Goal: Task Accomplishment & Management: Use online tool/utility

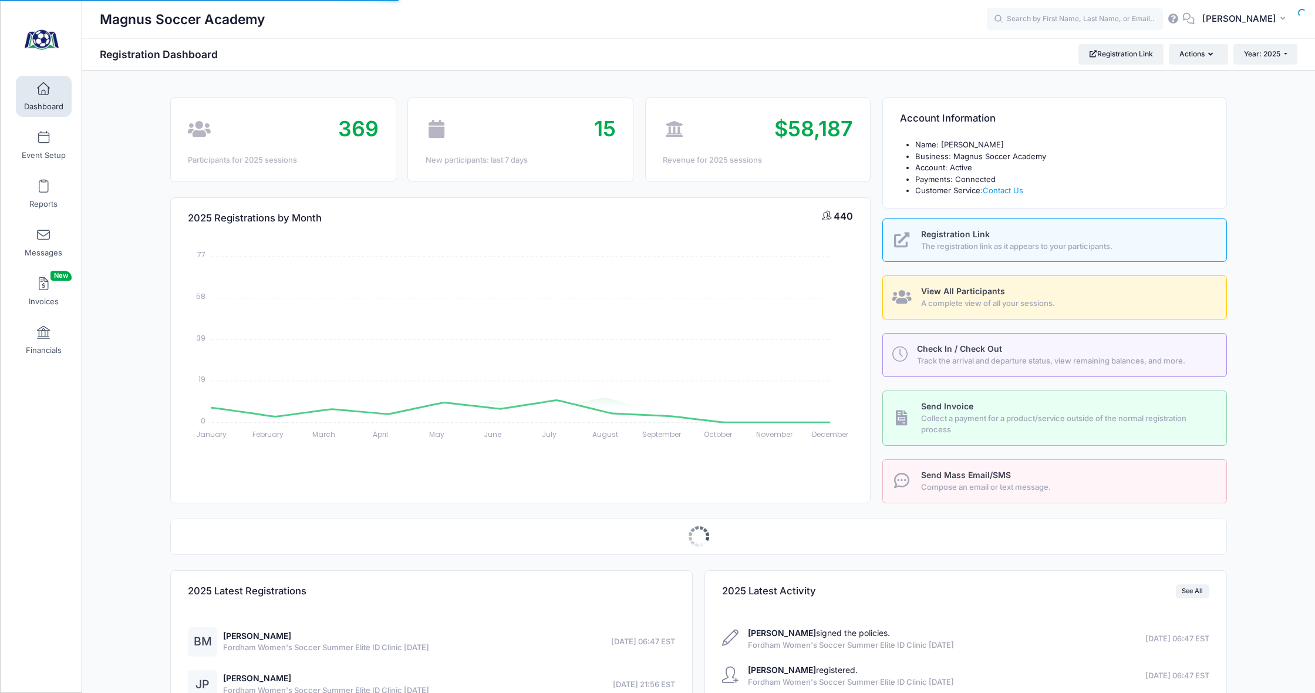
select select
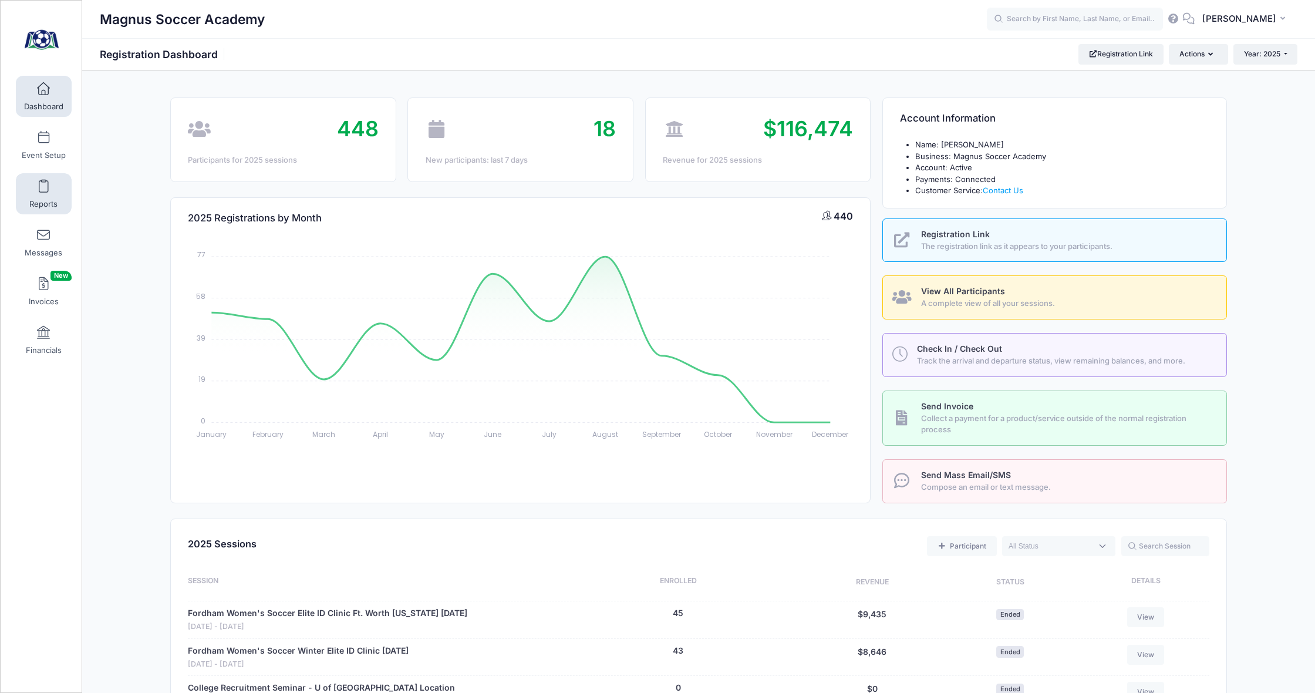
click at [43, 192] on span at bounding box center [43, 186] width 0 height 13
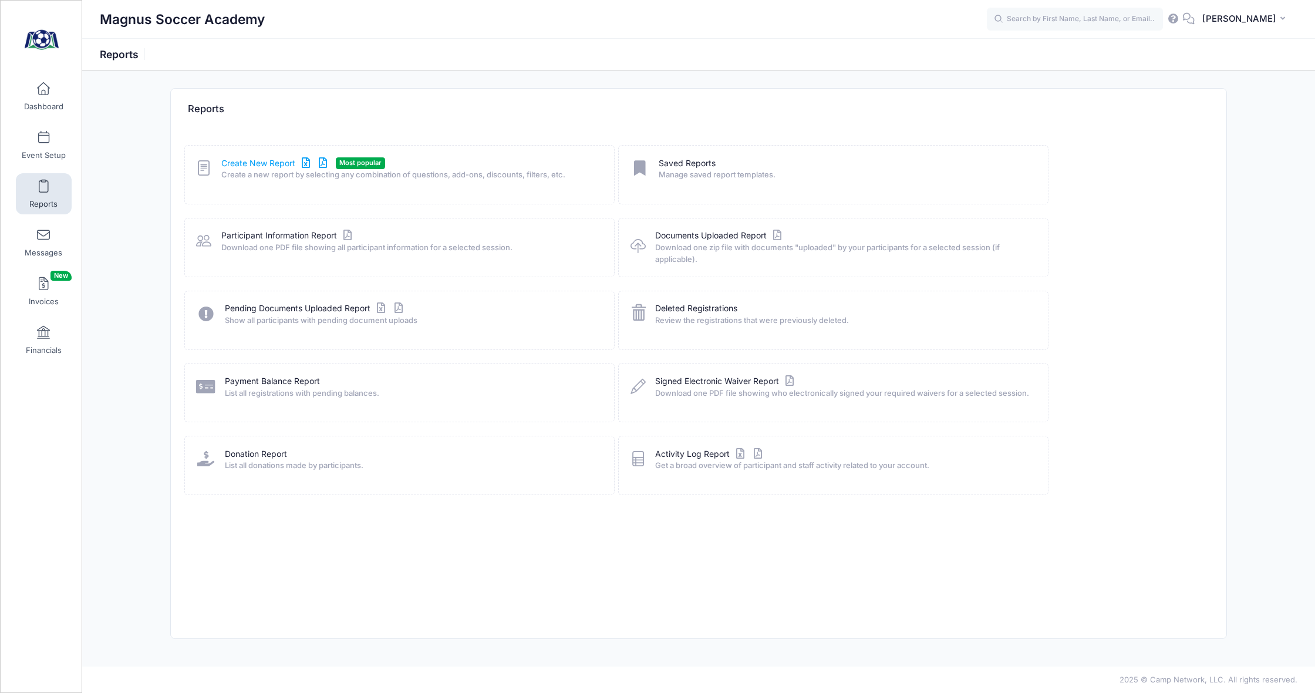
click at [272, 161] on link "Create New Report" at bounding box center [275, 163] width 109 height 12
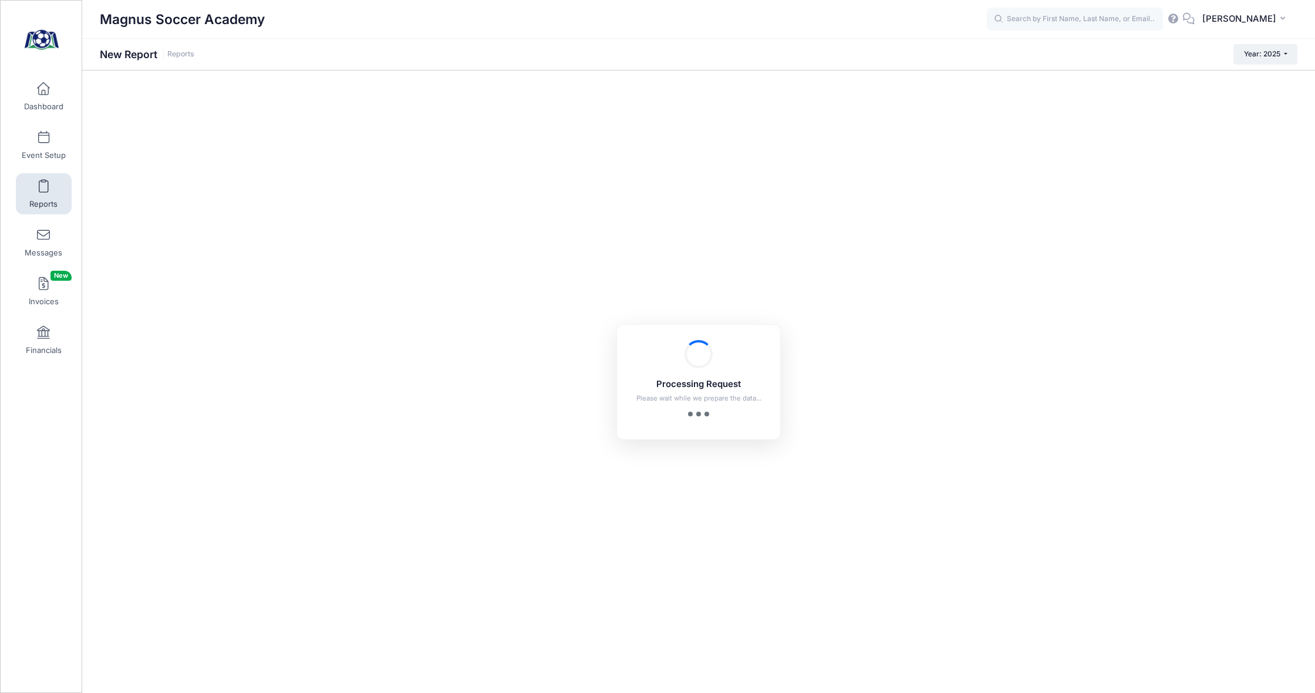
checkbox input "true"
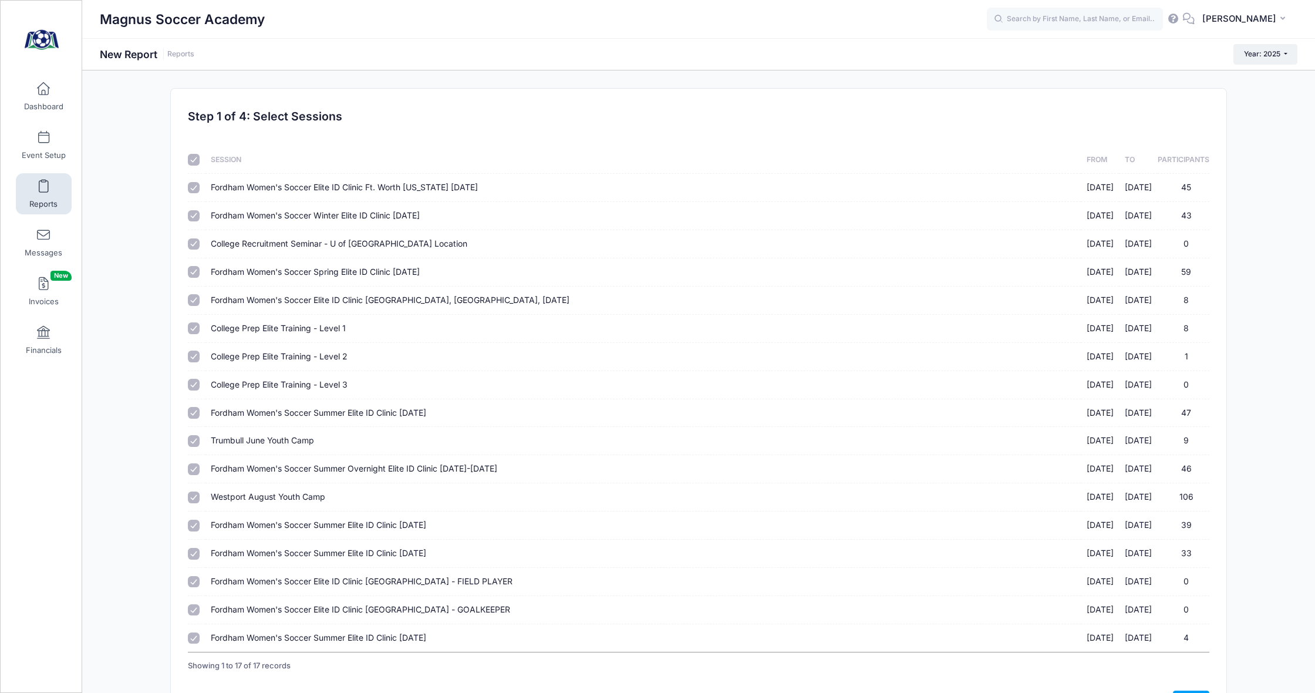
drag, startPoint x: 195, startPoint y: 161, endPoint x: 205, endPoint y: 206, distance: 45.6
click at [196, 161] on input "checkbox" at bounding box center [194, 160] width 12 height 12
checkbox input "false"
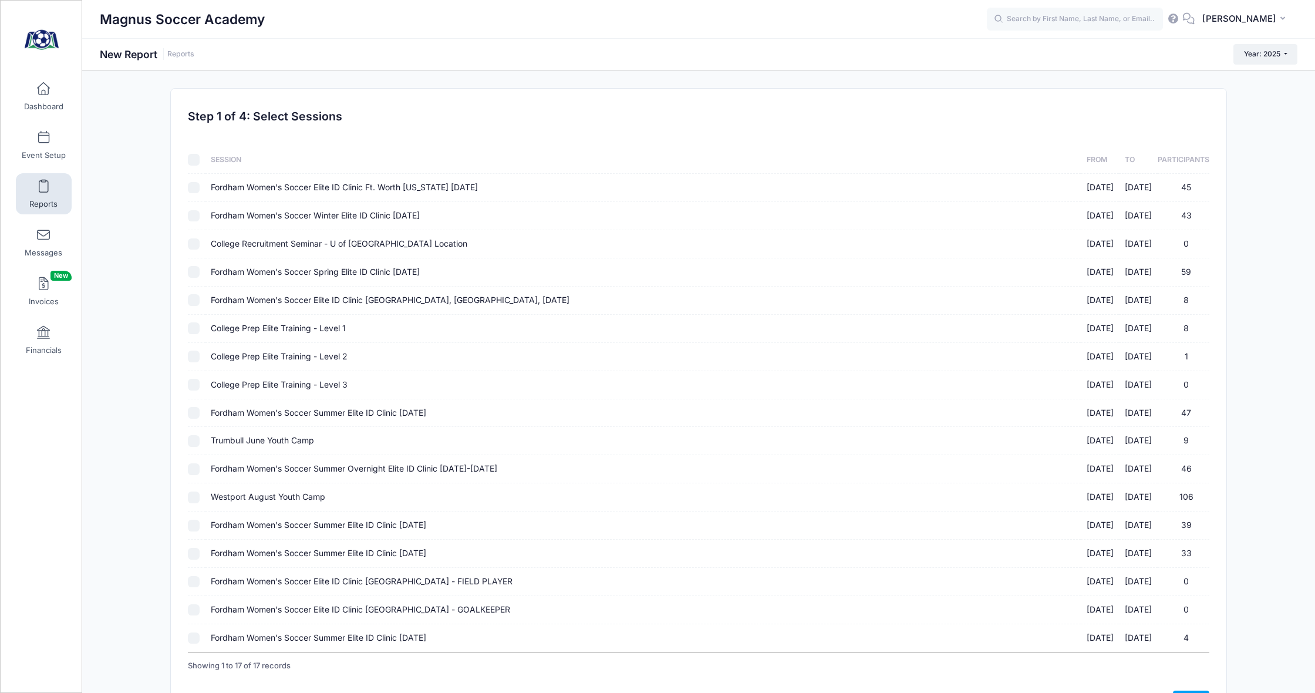
checkbox input "false"
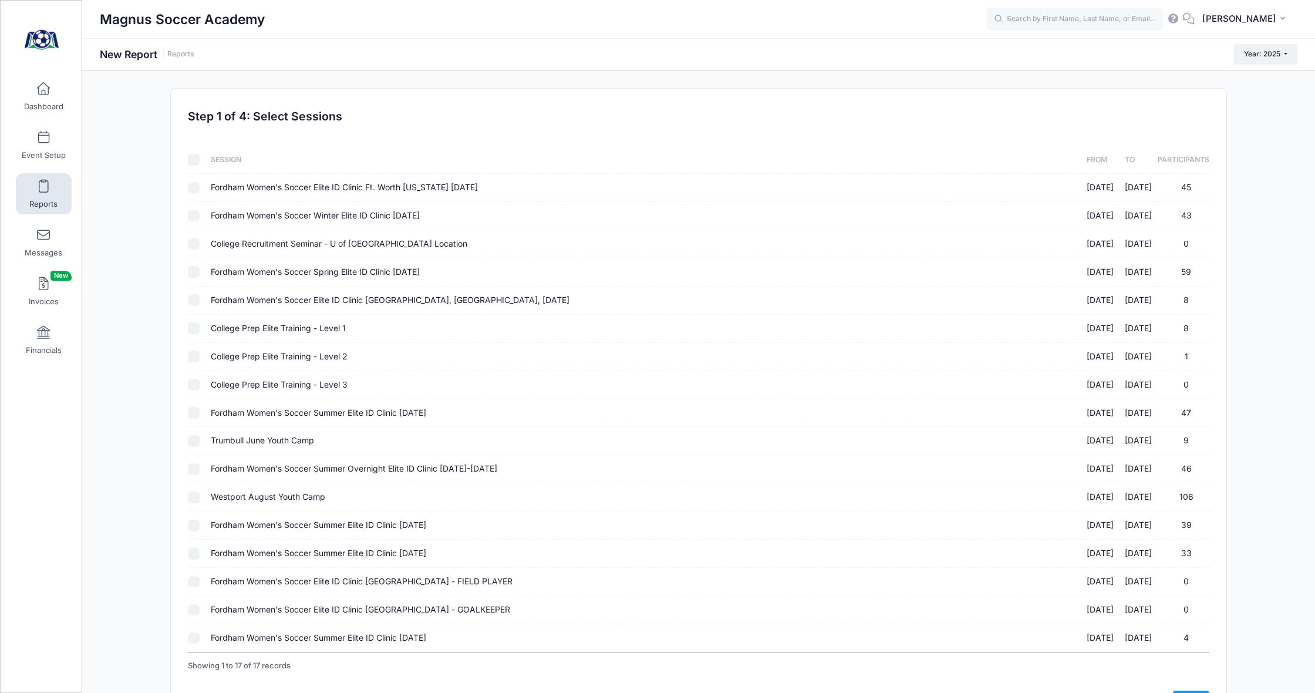
checkbox input "false"
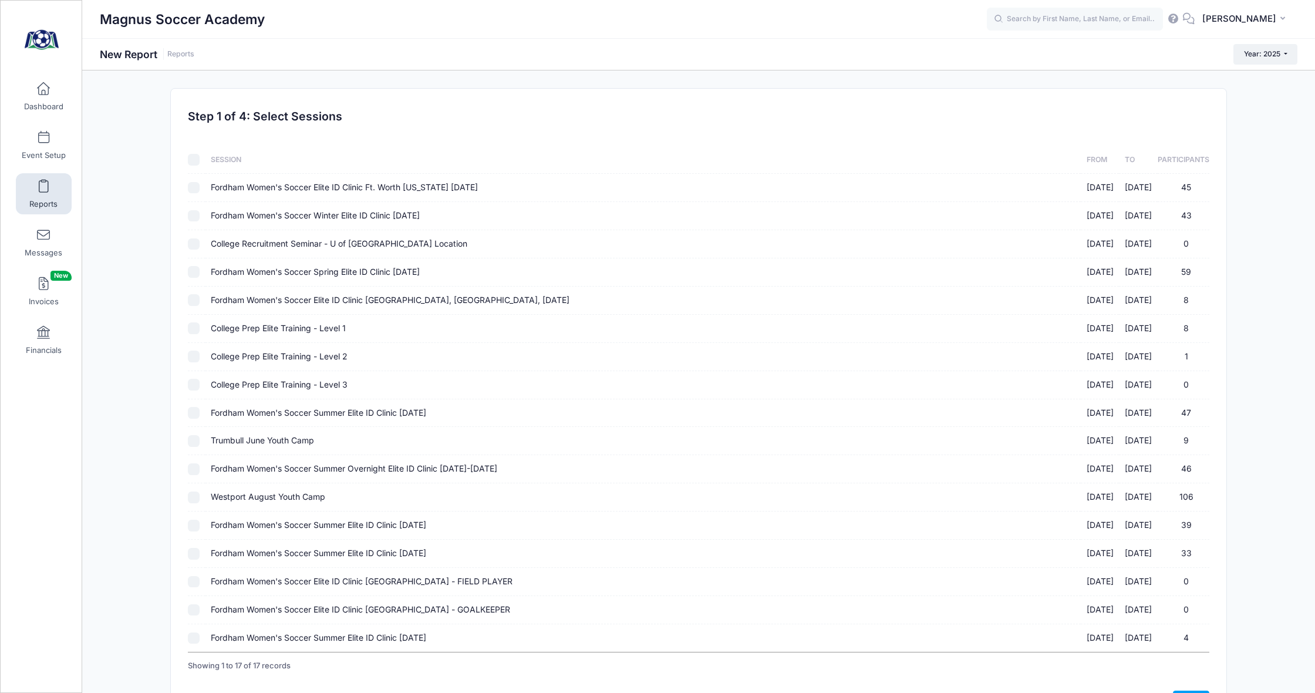
checkbox input "false"
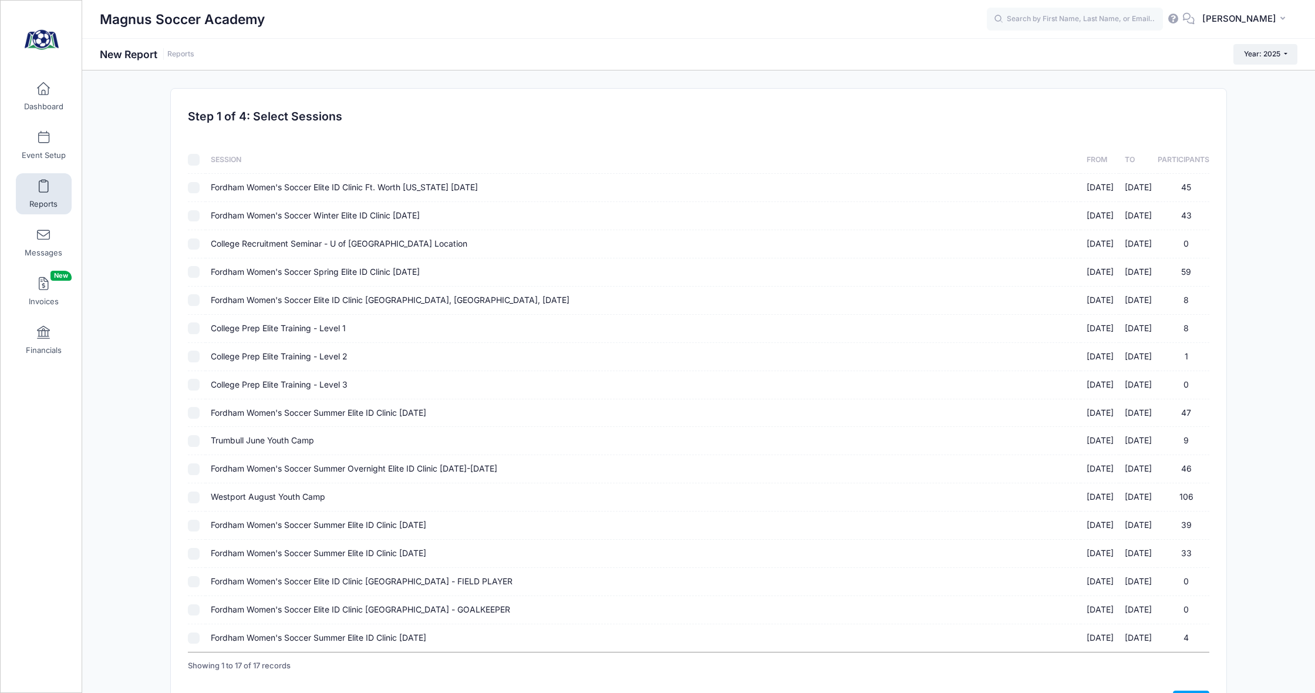
click at [193, 548] on input "Fordham Women's Soccer Summer Elite ID Clinic October 19th, 2025 10/19/2025 - 1…" at bounding box center [194, 554] width 12 height 12
checkbox input "true"
click at [1187, 690] on link "Next" at bounding box center [1191, 700] width 36 height 20
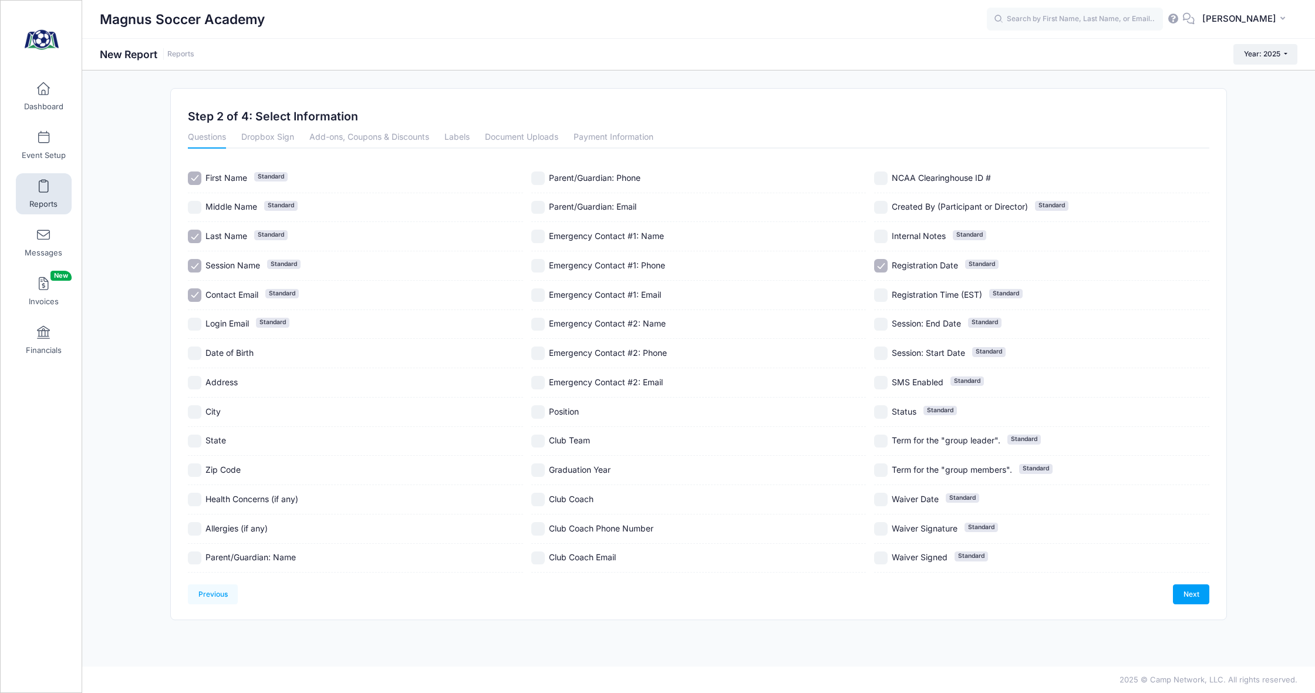
click at [199, 264] on input "Session Name Standard" at bounding box center [195, 266] width 14 height 14
checkbox input "false"
drag, startPoint x: 197, startPoint y: 321, endPoint x: 191, endPoint y: 357, distance: 36.4
click at [197, 321] on input "Login Email Standard" at bounding box center [195, 325] width 14 height 14
checkbox input "true"
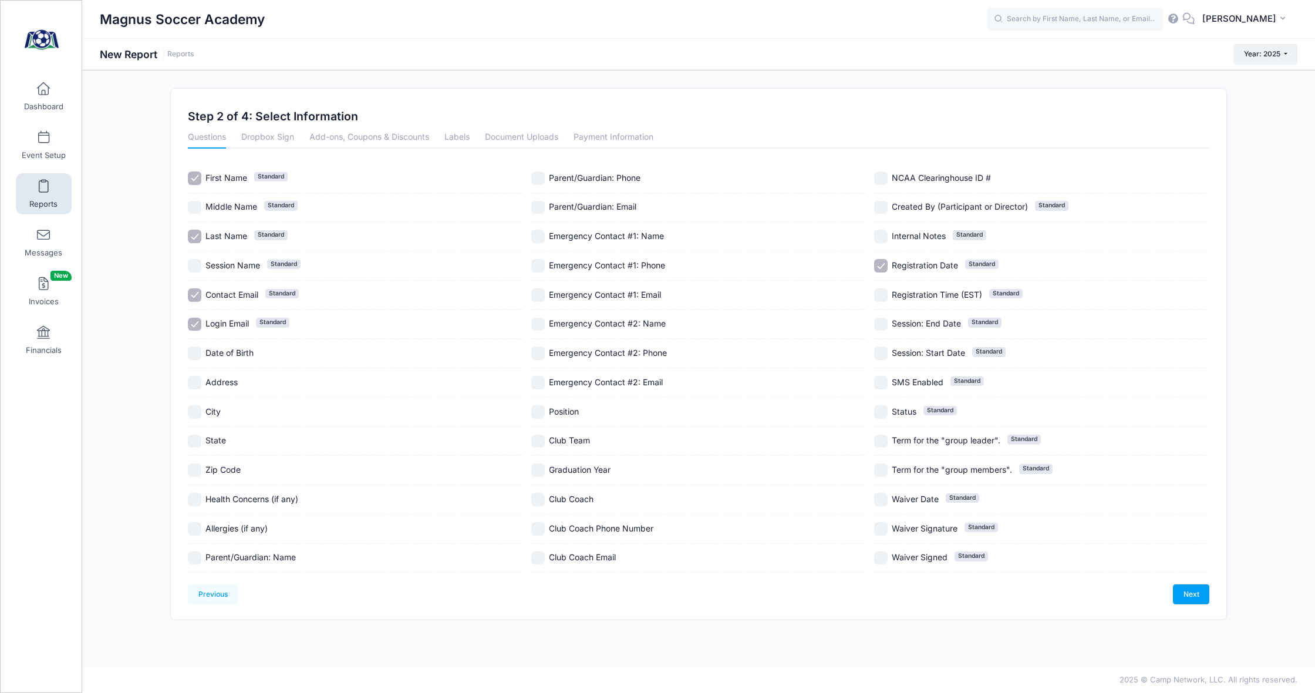
drag, startPoint x: 193, startPoint y: 412, endPoint x: 190, endPoint y: 439, distance: 27.2
click at [194, 412] on input "City" at bounding box center [195, 412] width 14 height 14
checkbox input "true"
click at [198, 443] on input "State" at bounding box center [195, 441] width 14 height 14
checkbox input "true"
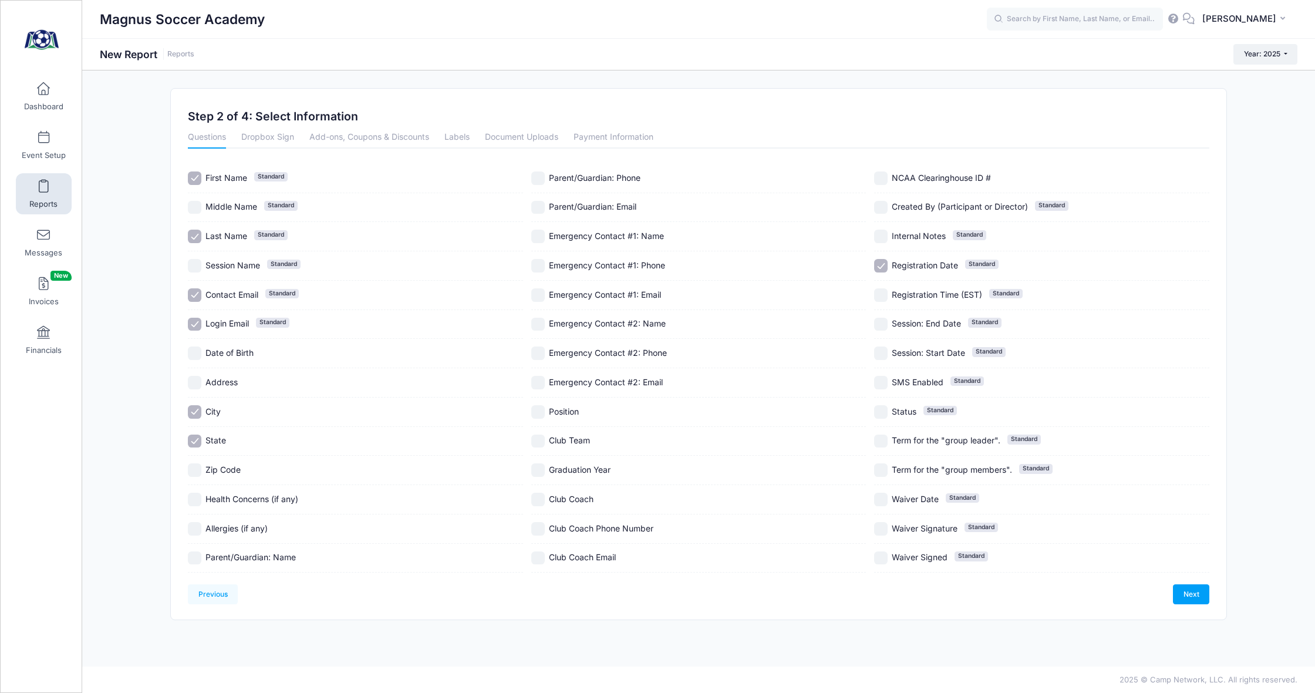
click at [540, 205] on input "Parent/Guardian: Email" at bounding box center [538, 208] width 14 height 14
checkbox input "true"
drag, startPoint x: 540, startPoint y: 410, endPoint x: 538, endPoint y: 418, distance: 8.4
click at [540, 410] on input "Position" at bounding box center [538, 412] width 14 height 14
checkbox input "true"
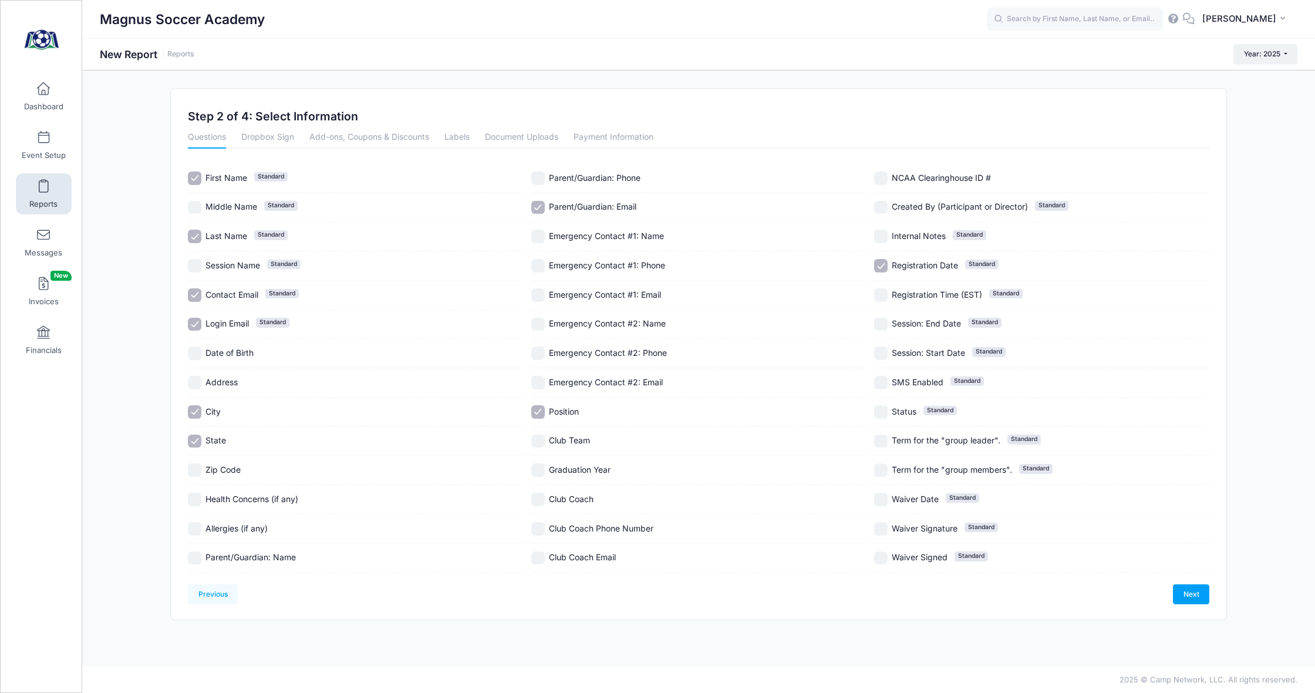
click at [534, 434] on input "Club Team" at bounding box center [538, 441] width 14 height 14
checkbox input "true"
drag, startPoint x: 542, startPoint y: 473, endPoint x: 564, endPoint y: 448, distance: 33.3
click at [542, 473] on input "Graduation Year" at bounding box center [538, 470] width 14 height 14
checkbox input "true"
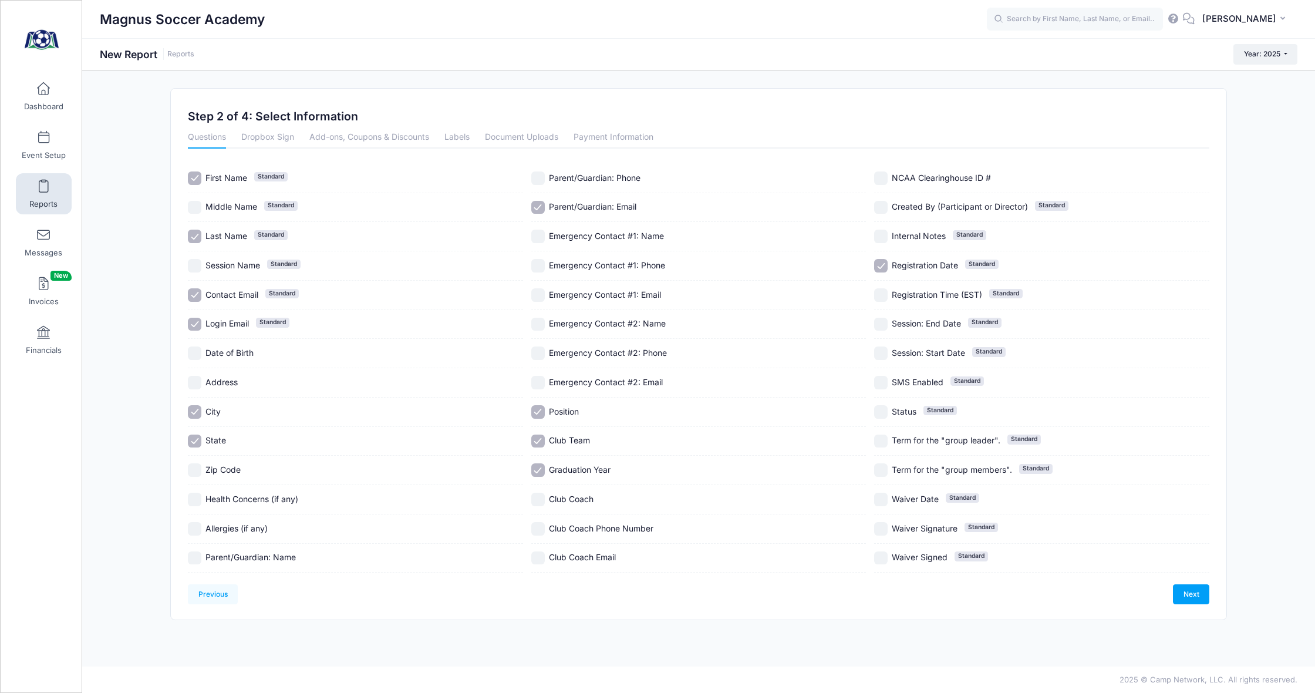
click at [878, 264] on input "Registration Date Standard" at bounding box center [881, 266] width 14 height 14
checkbox input "false"
click at [1181, 589] on link "Next" at bounding box center [1191, 594] width 36 height 20
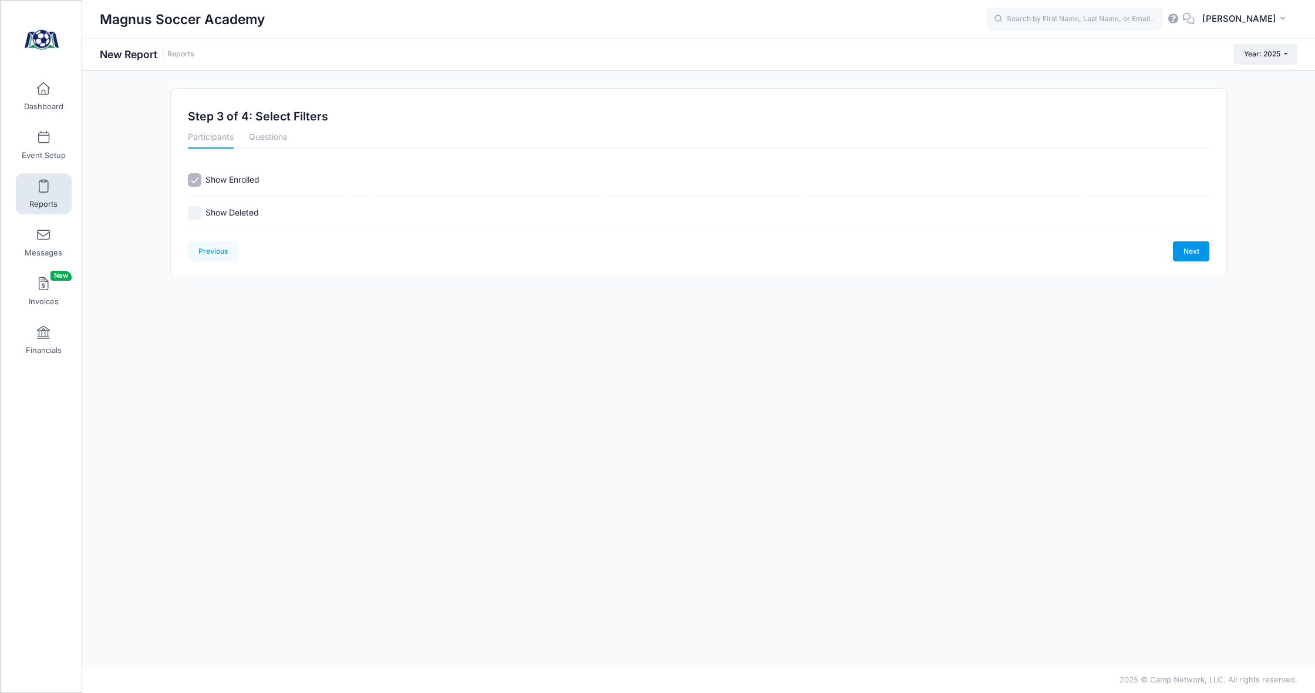
click at [1194, 251] on link "Next" at bounding box center [1191, 251] width 36 height 20
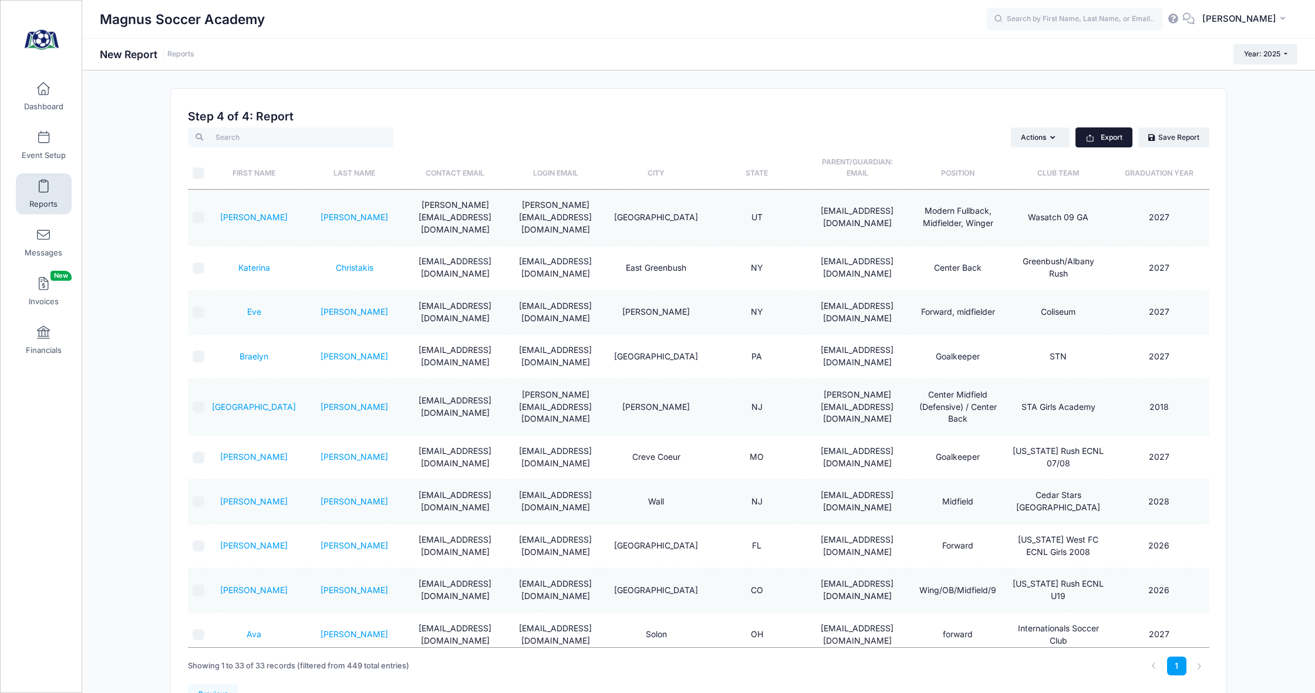
click at [1116, 134] on button "Export" at bounding box center [1104, 137] width 57 height 20
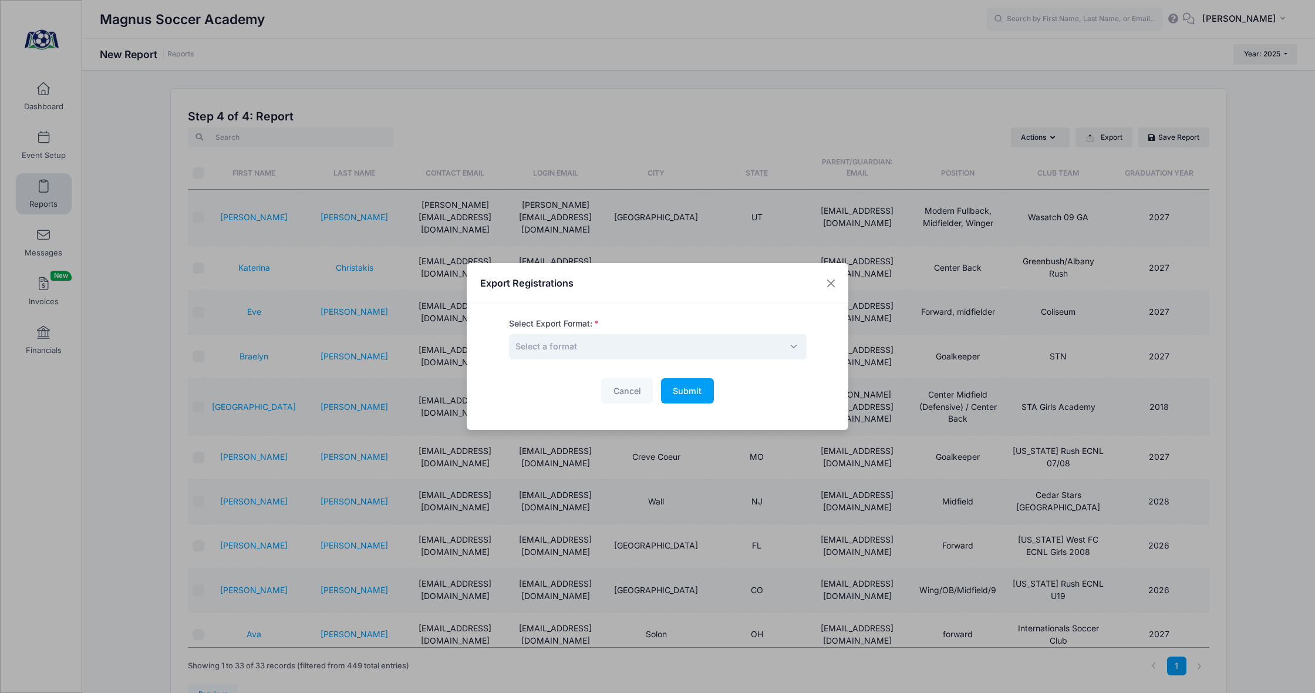
click at [557, 348] on span "Select a format" at bounding box center [546, 346] width 62 height 10
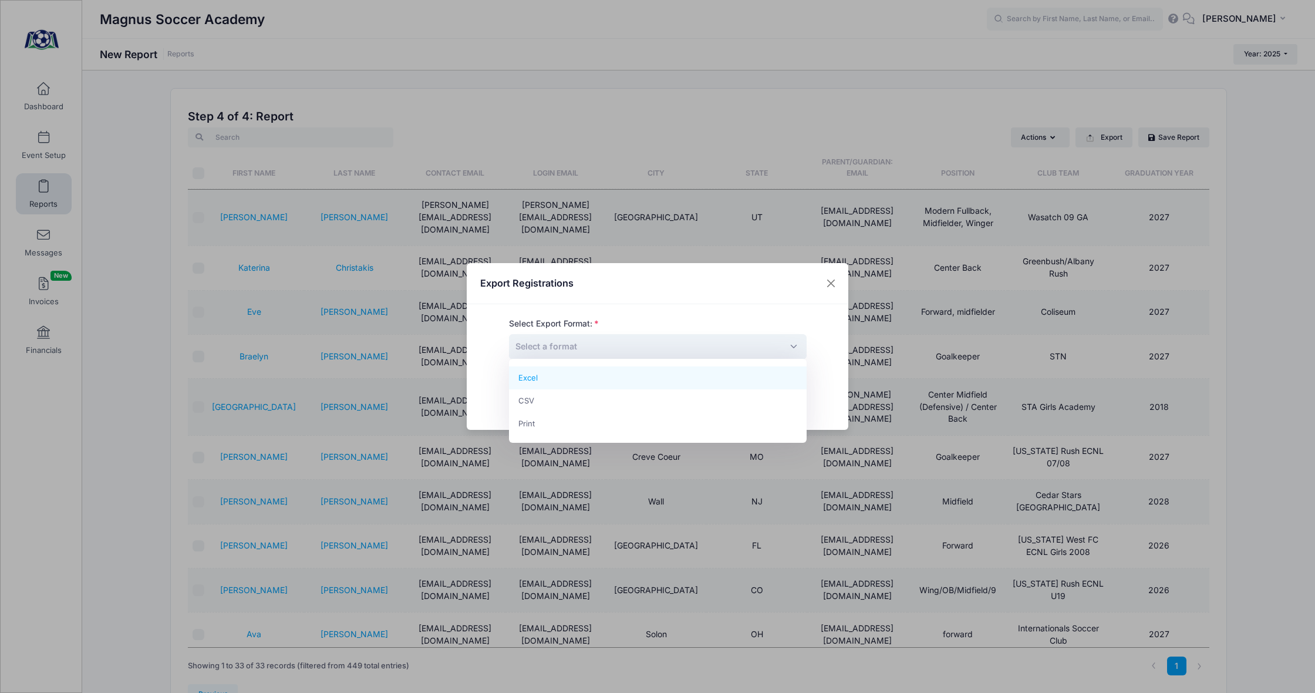
select select "excel"
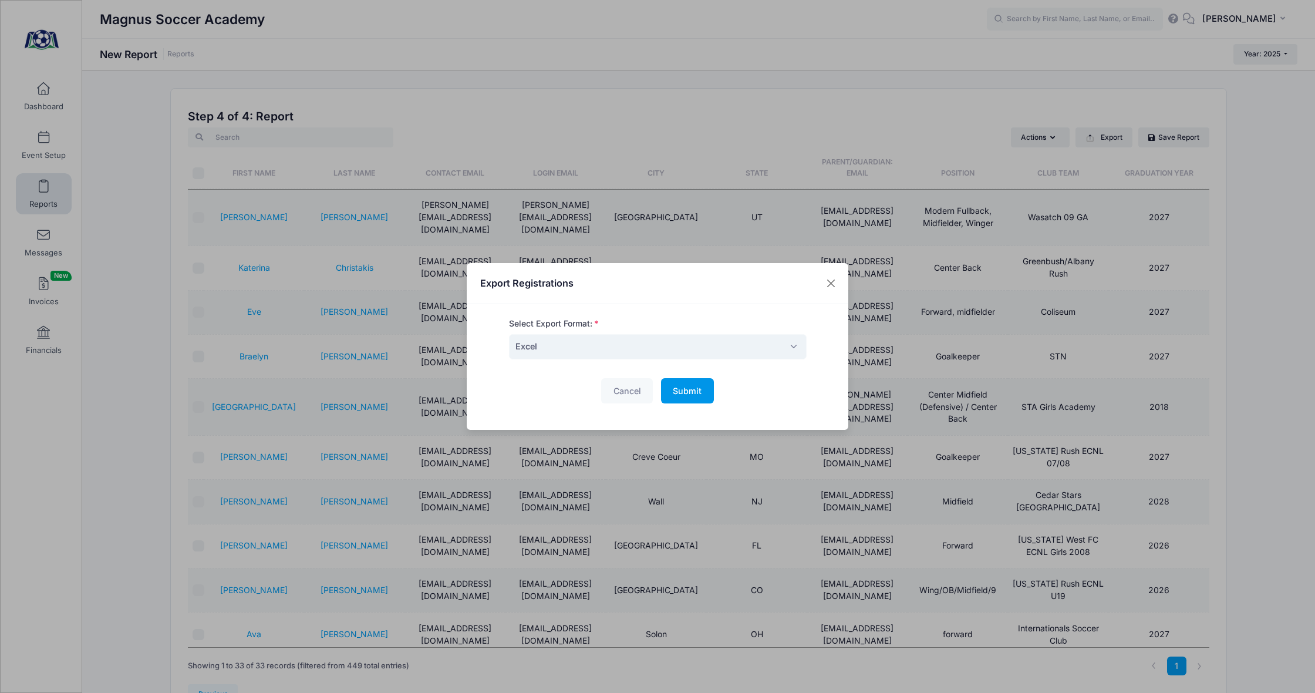
click at [681, 390] on span "Submit" at bounding box center [687, 391] width 29 height 10
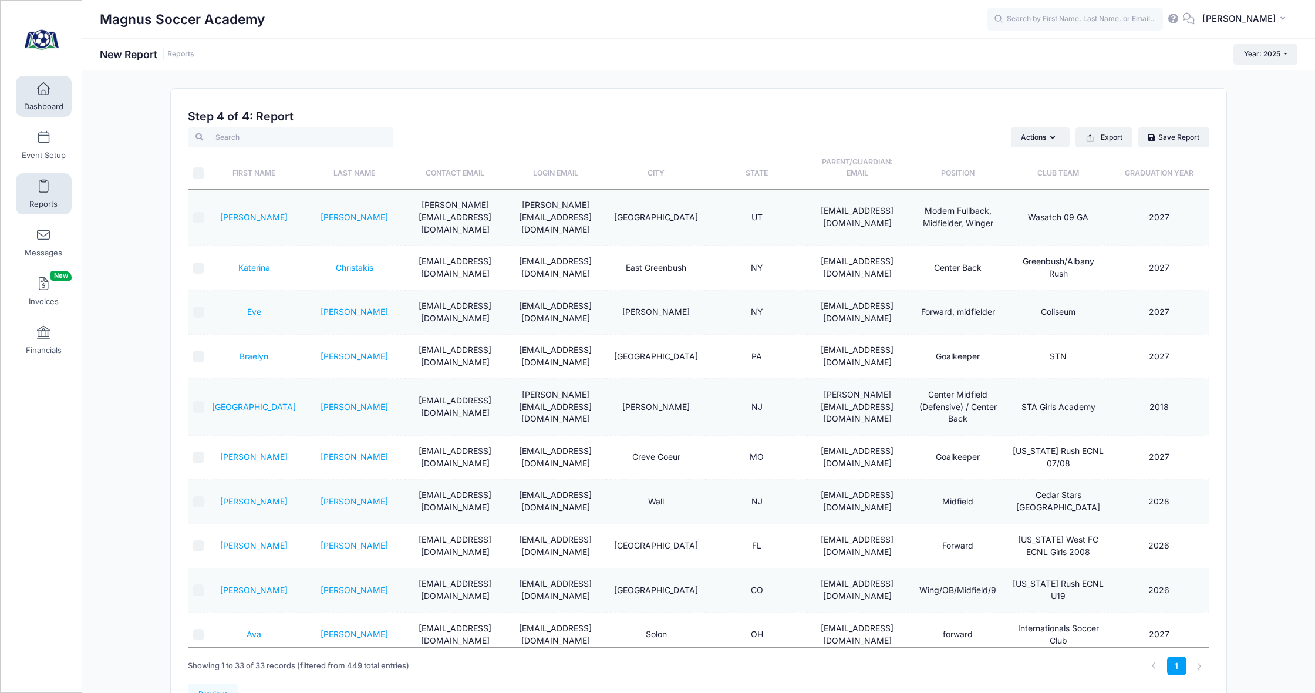
drag, startPoint x: 43, startPoint y: 99, endPoint x: 65, endPoint y: 109, distance: 24.2
click at [45, 99] on link "Dashboard" at bounding box center [44, 96] width 56 height 41
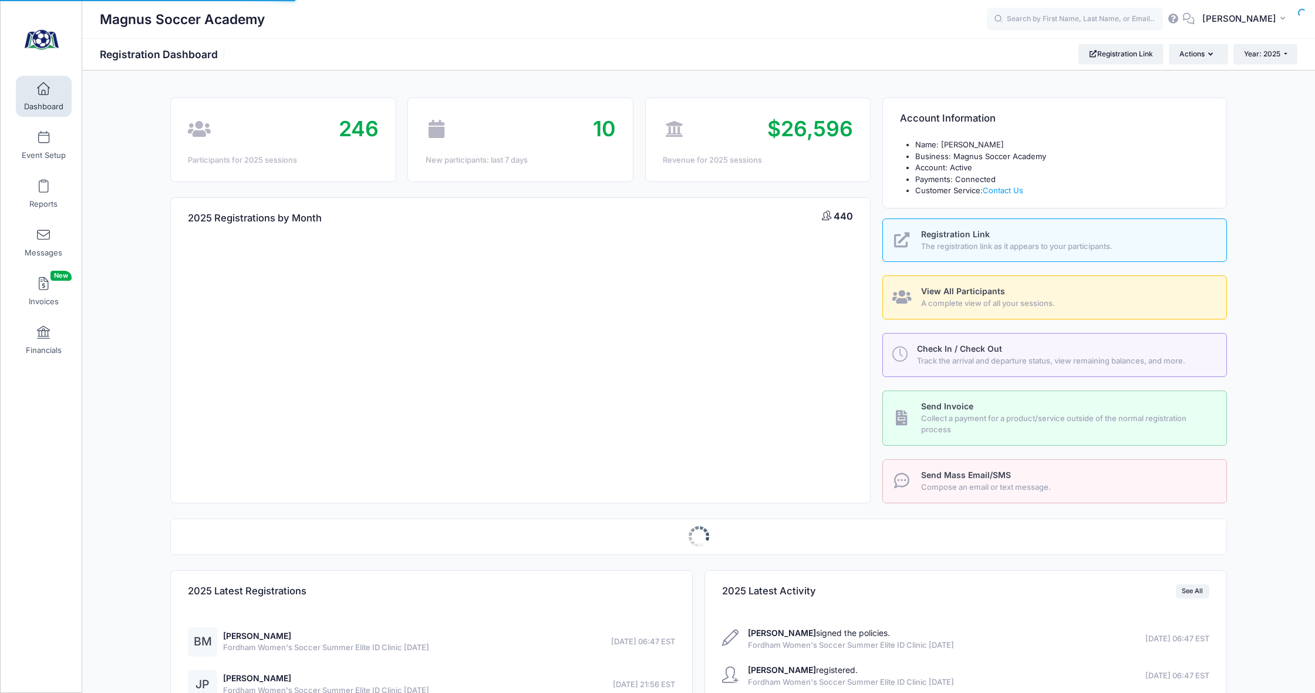
select select
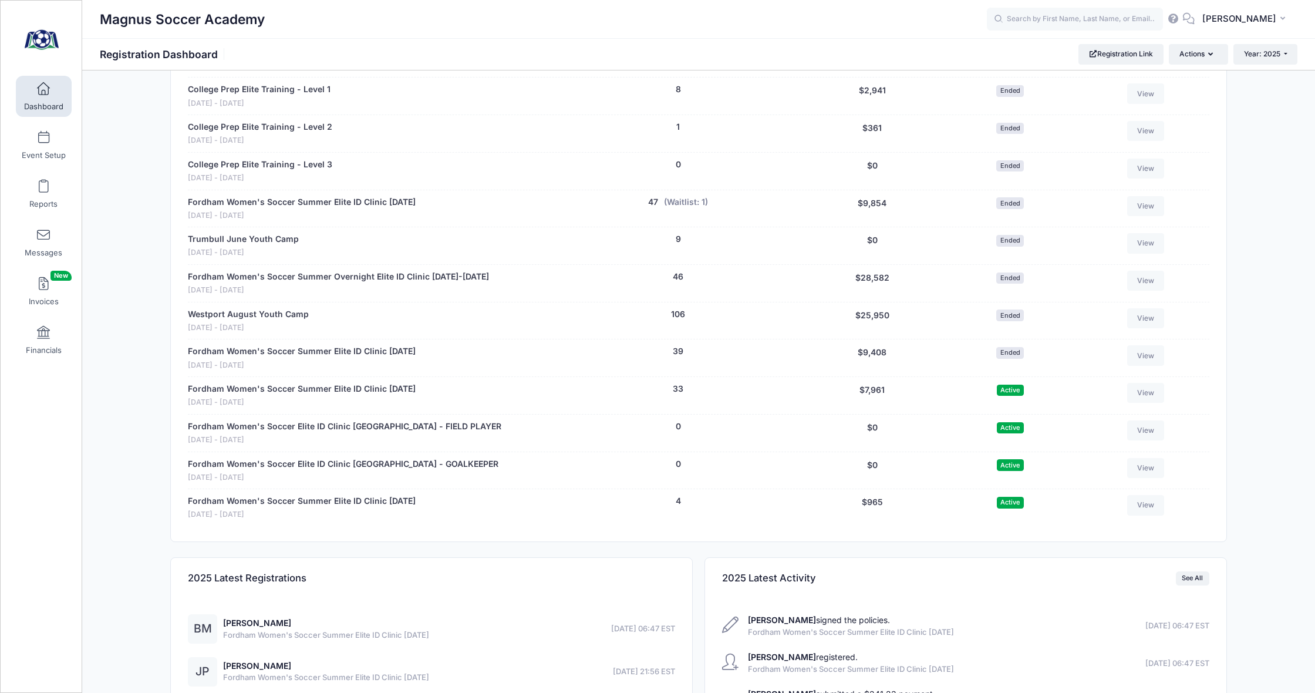
scroll to position [724, 0]
